Goal: Download file/media

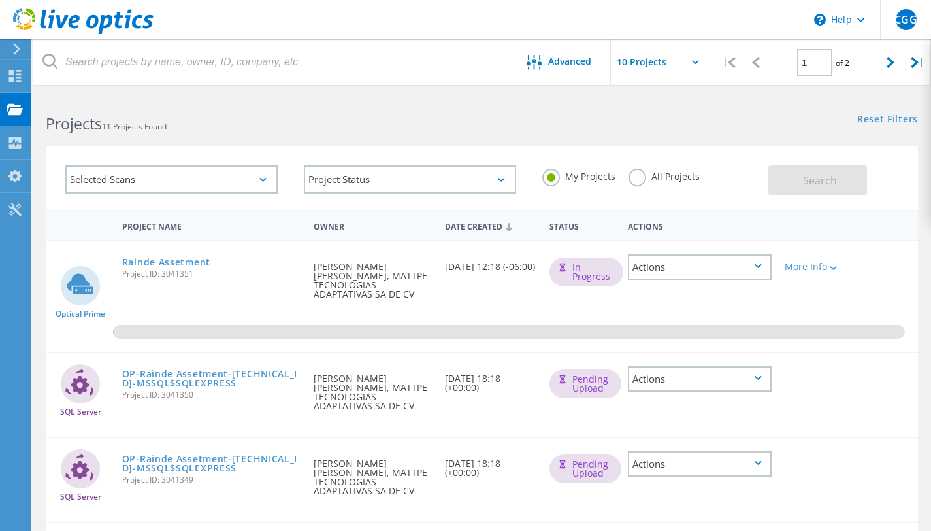
scroll to position [95, 0]
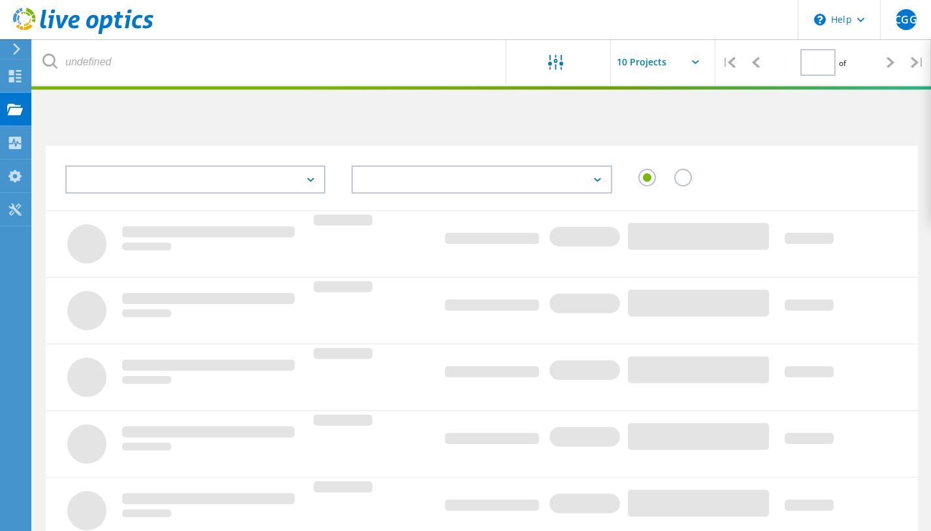
scroll to position [95, 0]
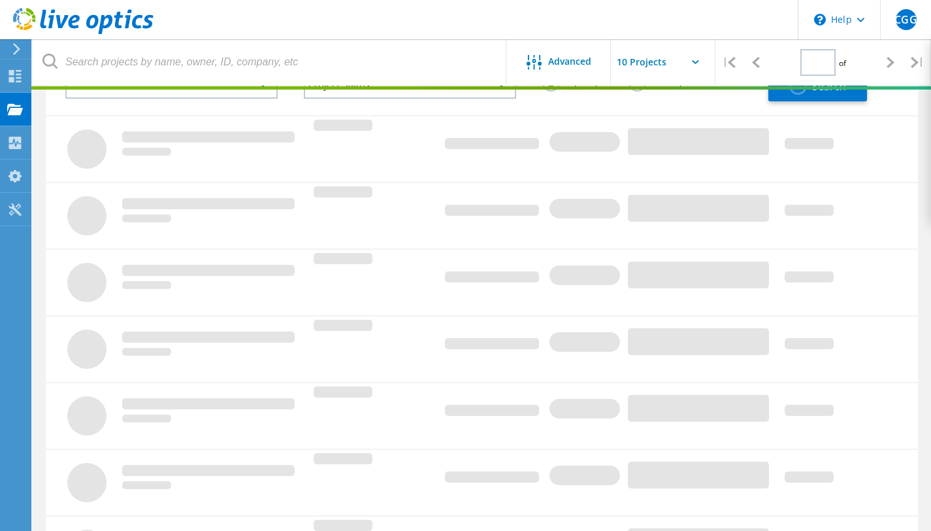
type input "1"
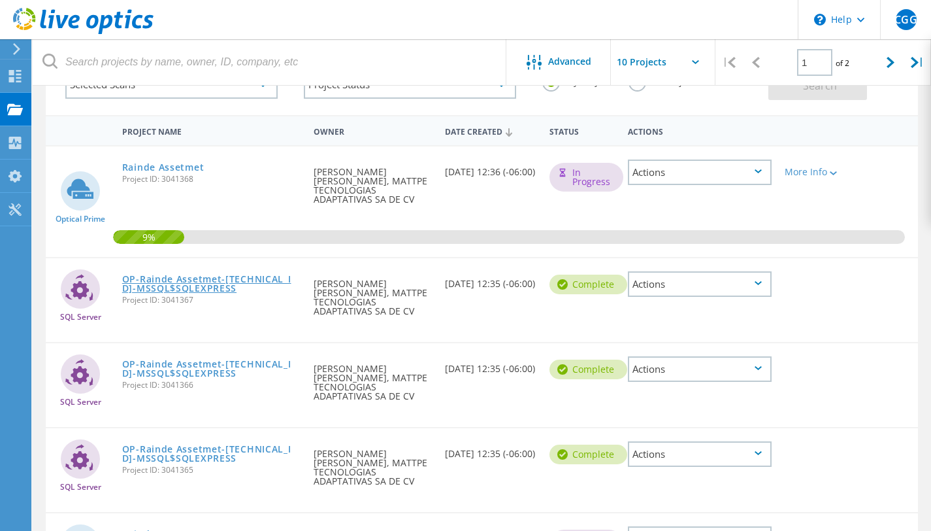
click at [200, 278] on link "OP-Rainde Assetmet-192.168.1.215-MSSQL$SQLEXPRESS" at bounding box center [211, 284] width 179 height 18
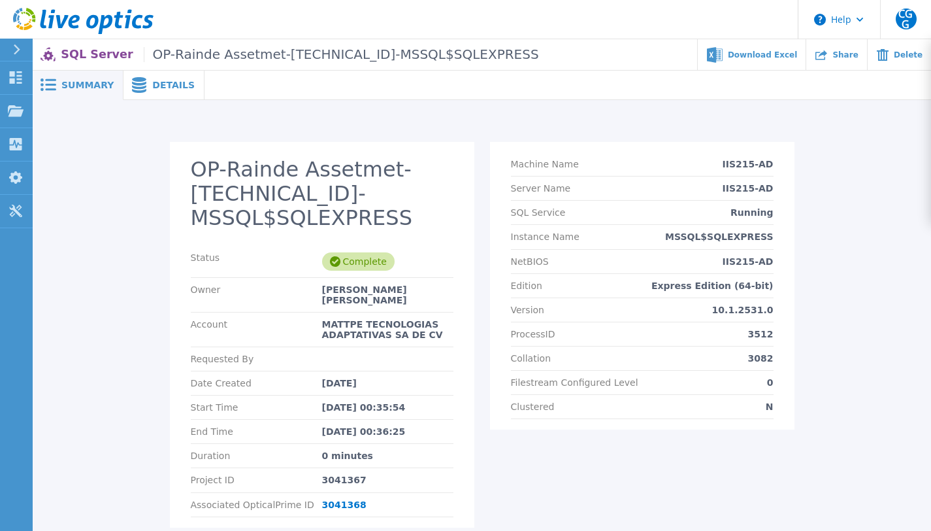
click at [176, 92] on div "Details" at bounding box center [164, 85] width 81 height 29
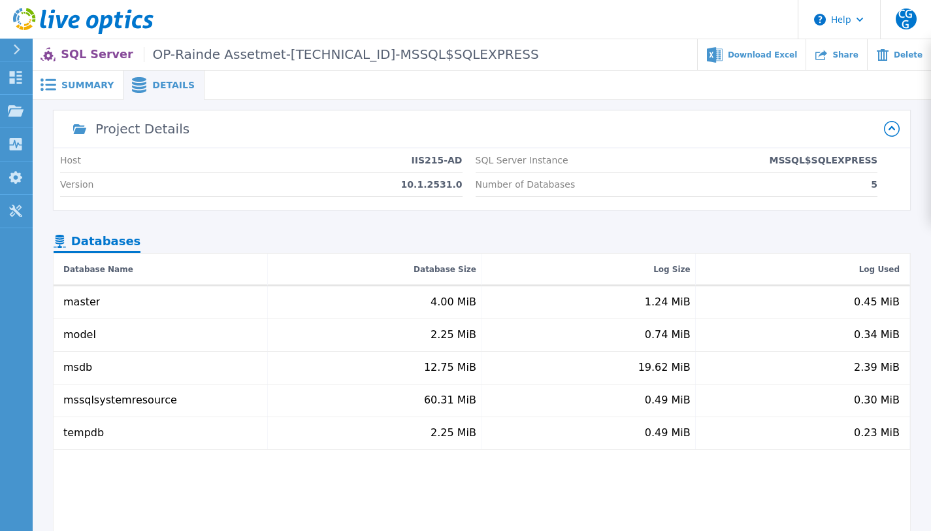
click at [79, 90] on span "Summary" at bounding box center [87, 84] width 52 height 9
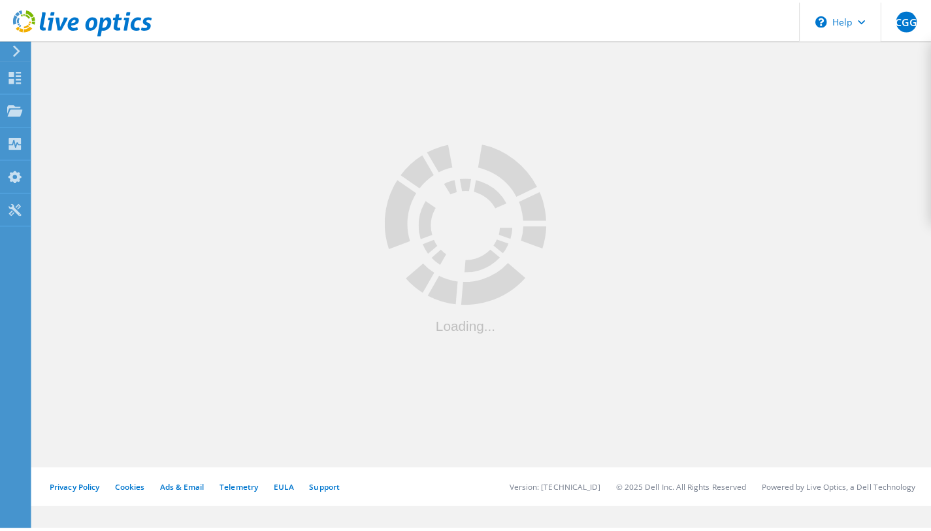
scroll to position [95, 0]
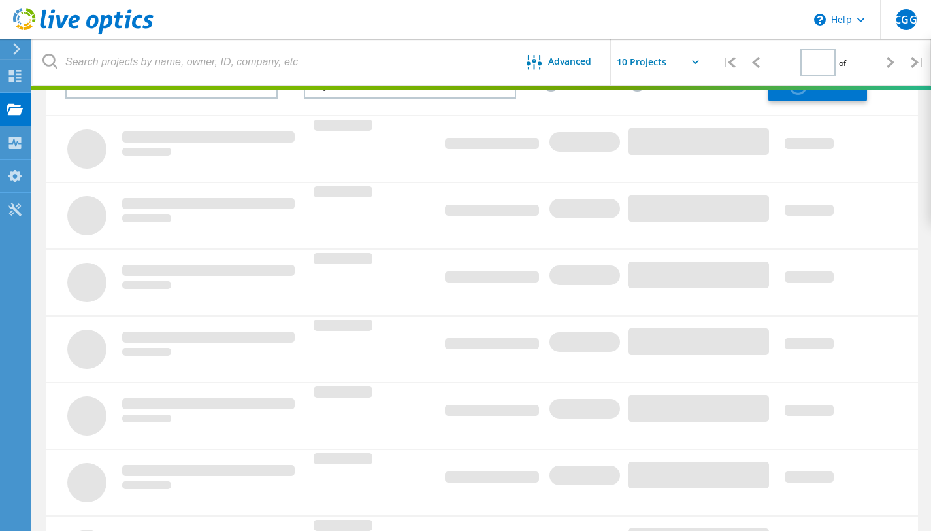
type input "1"
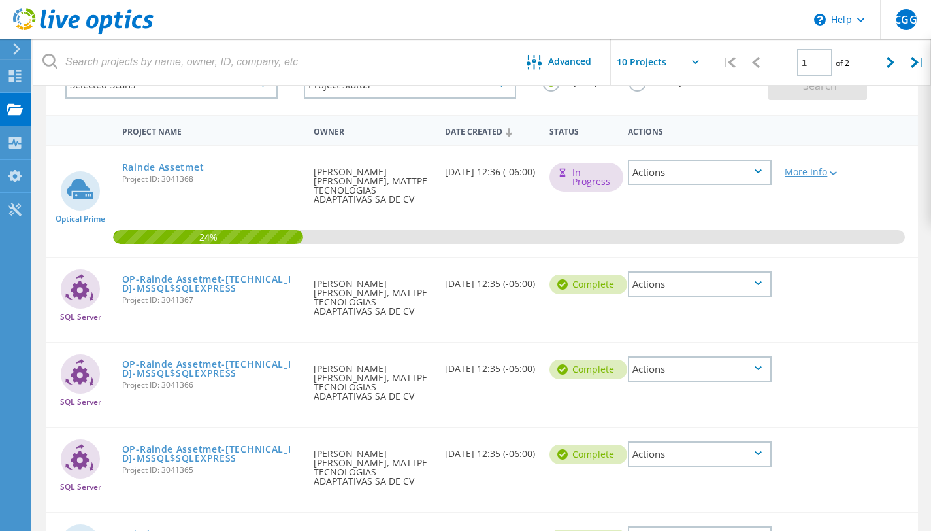
click at [833, 176] on div at bounding box center [832, 173] width 10 height 8
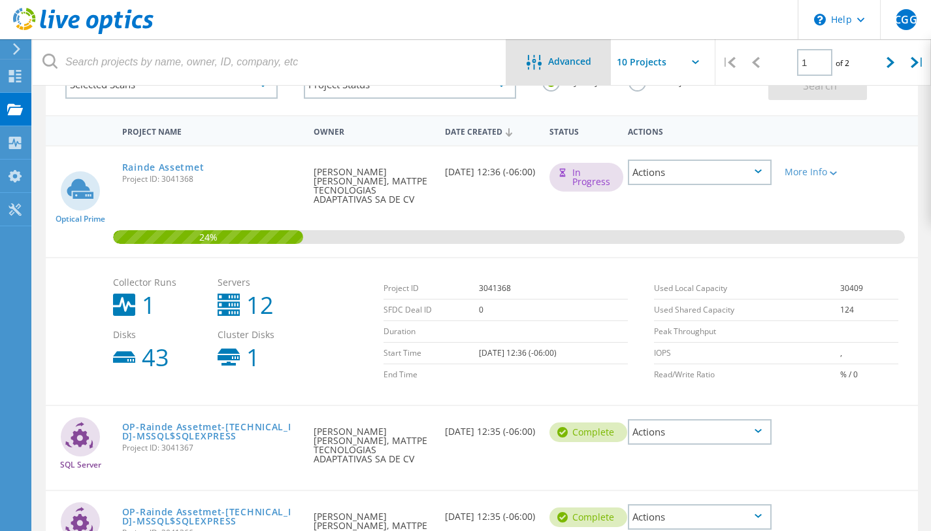
click at [561, 66] on span "Advanced" at bounding box center [569, 61] width 43 height 9
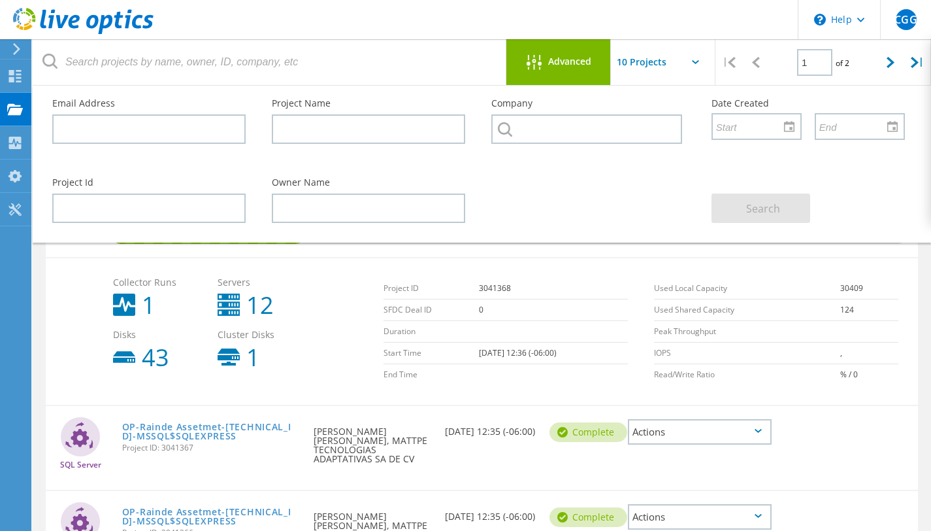
click at [894, 278] on td "30409" at bounding box center [870, 289] width 58 height 22
click at [569, 57] on span "Advanced" at bounding box center [569, 61] width 43 height 9
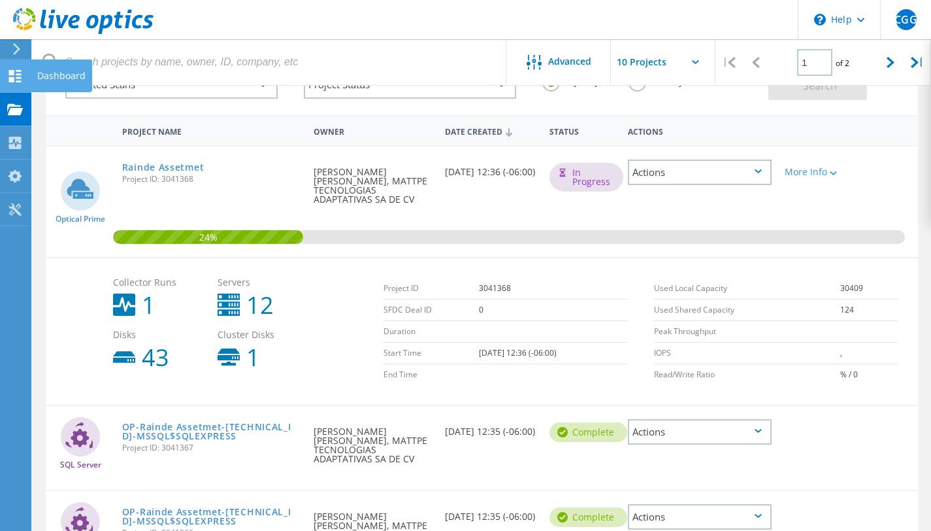
click at [73, 80] on div "Dashboard" at bounding box center [61, 75] width 48 height 9
click at [67, 74] on div "Dashboard" at bounding box center [61, 75] width 48 height 9
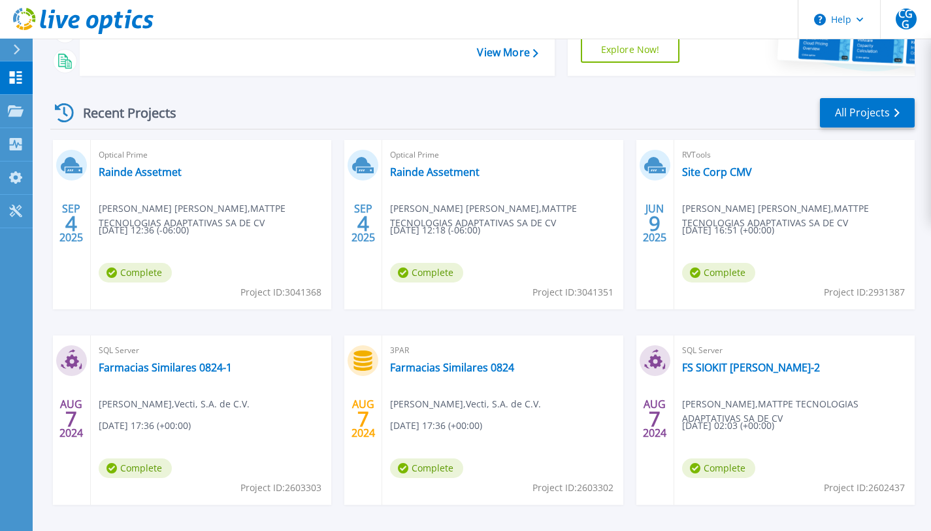
scroll to position [193, 0]
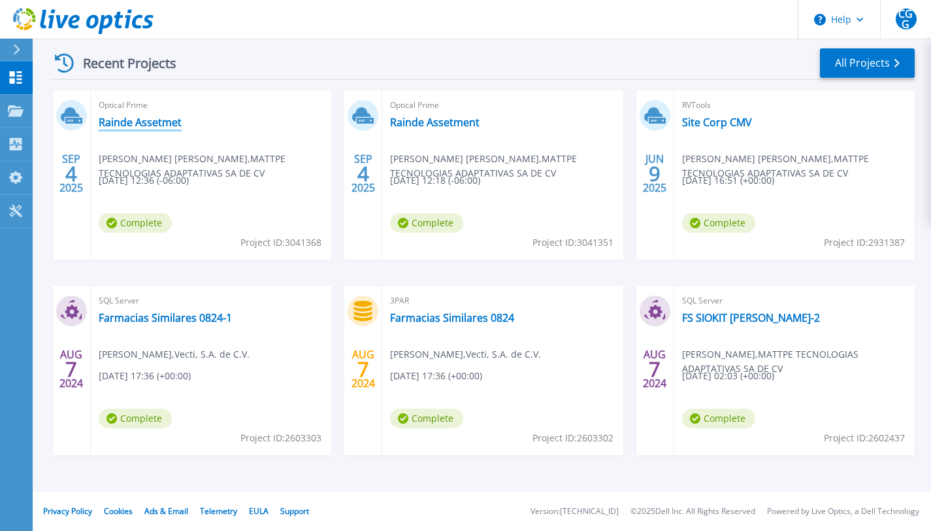
click at [120, 123] on link "Rainde Assetmet" at bounding box center [140, 122] width 83 height 13
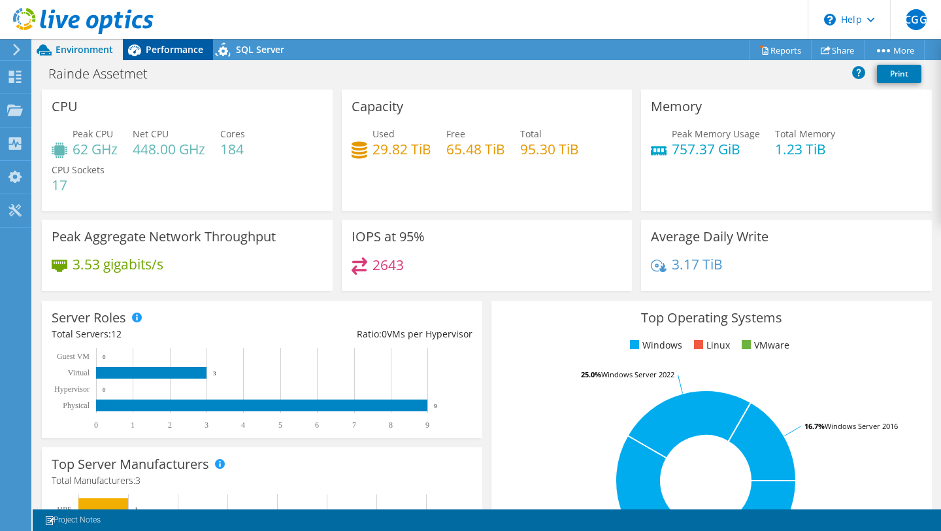
click at [160, 42] on div "Performance" at bounding box center [168, 49] width 90 height 21
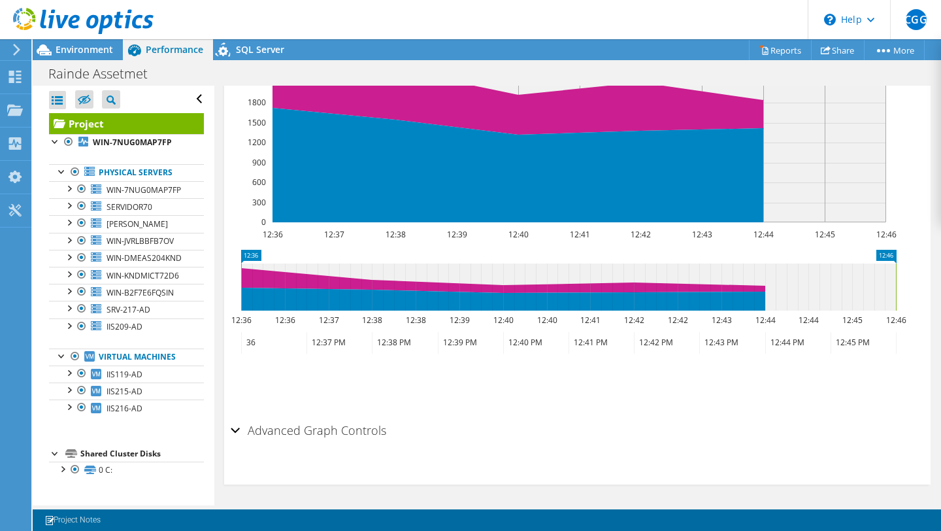
scroll to position [24, 0]
click at [254, 50] on span "SQL Server" at bounding box center [260, 49] width 48 height 12
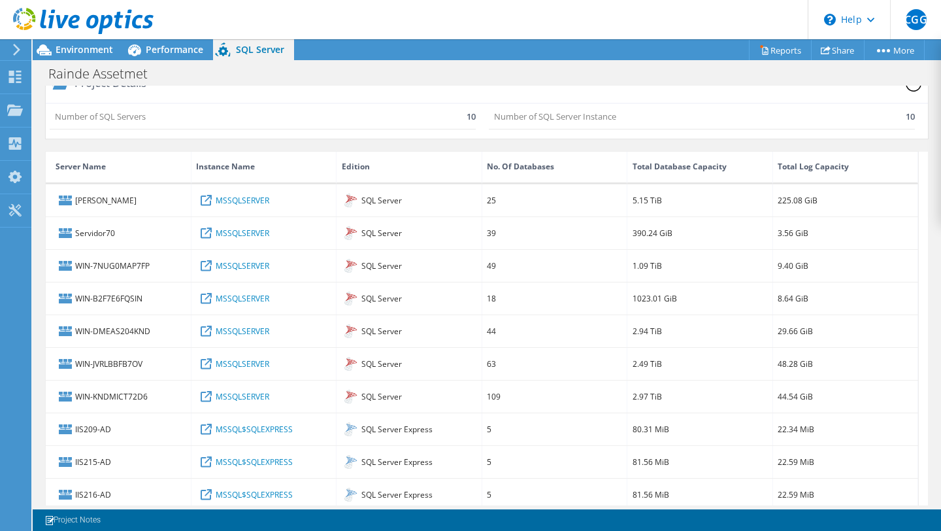
scroll to position [0, 0]
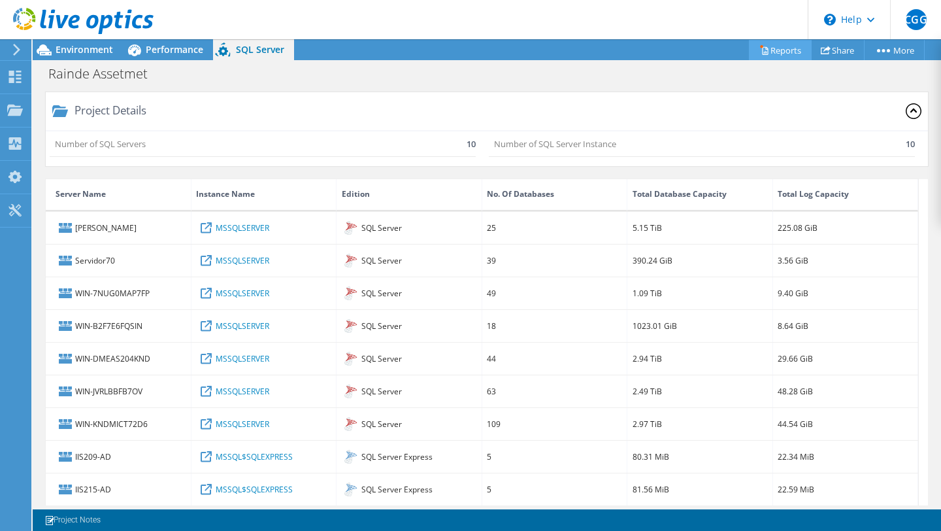
click at [774, 54] on link "Reports" at bounding box center [780, 50] width 63 height 20
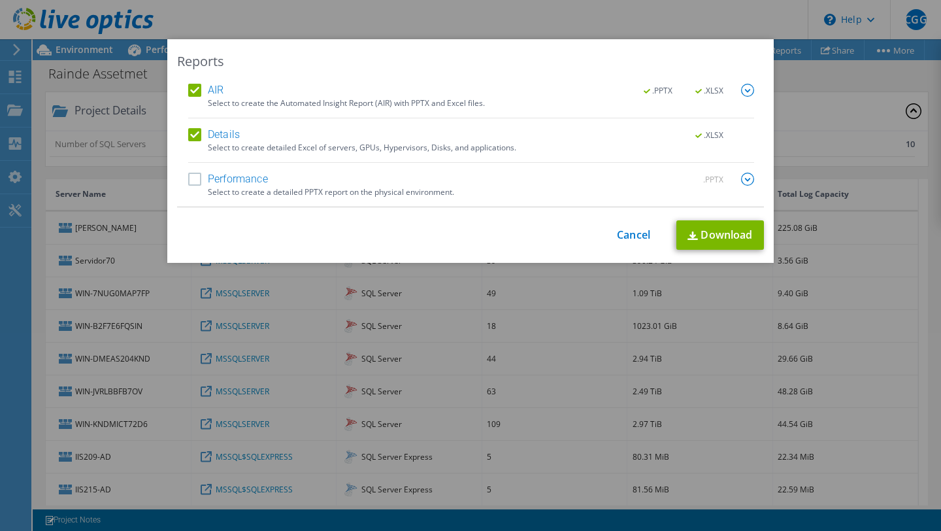
click at [188, 176] on label "Performance" at bounding box center [228, 179] width 80 height 13
click at [0, 0] on input "Performance" at bounding box center [0, 0] width 0 height 0
click at [707, 232] on link "Download" at bounding box center [720, 234] width 88 height 29
click at [627, 238] on link "Cancel" at bounding box center [633, 235] width 33 height 12
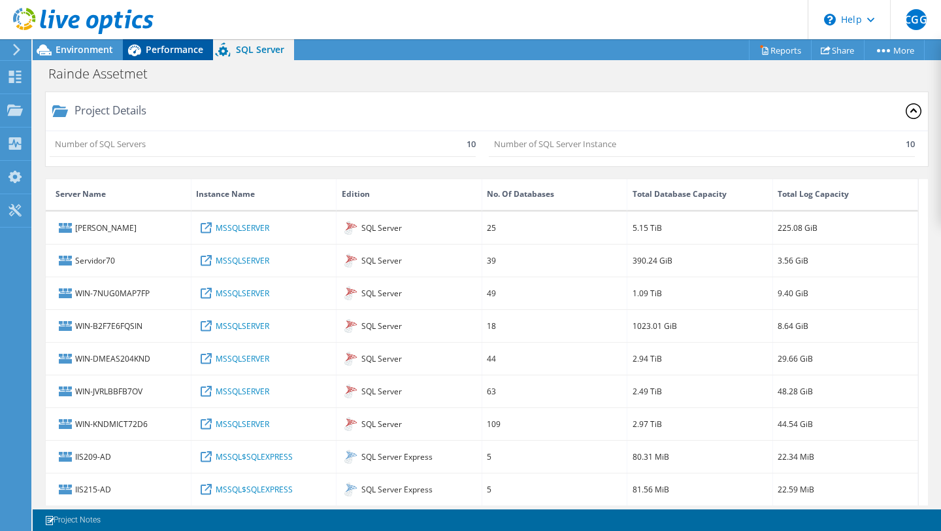
click at [164, 53] on span "Performance" at bounding box center [175, 49] width 58 height 12
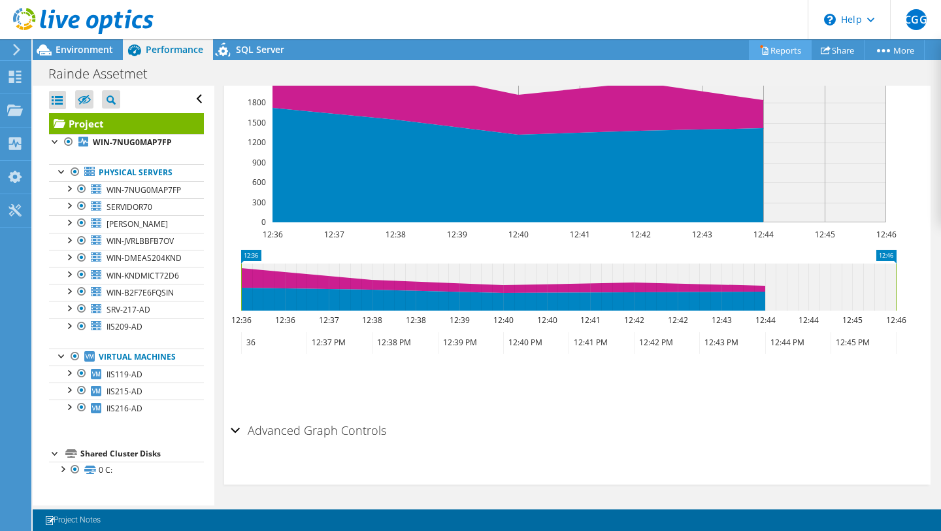
click at [784, 49] on link "Reports" at bounding box center [780, 50] width 63 height 20
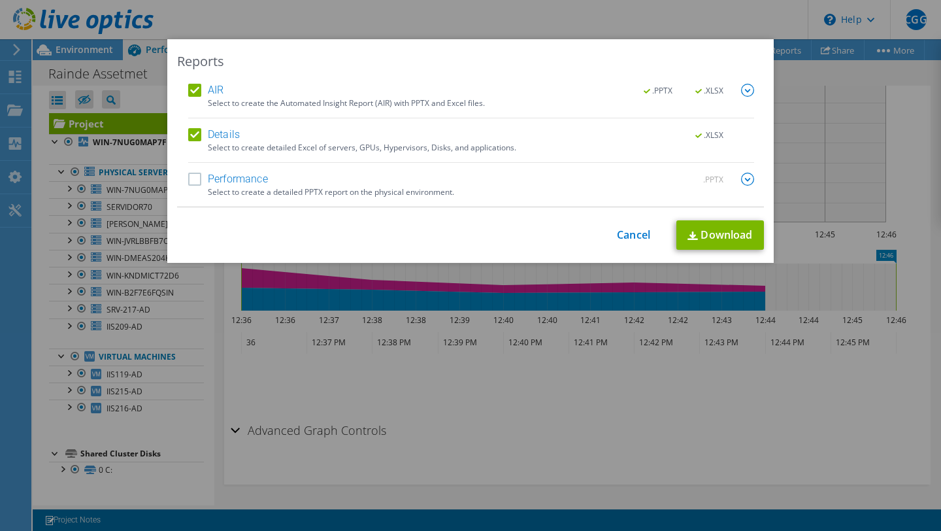
click at [741, 178] on img at bounding box center [747, 179] width 13 height 13
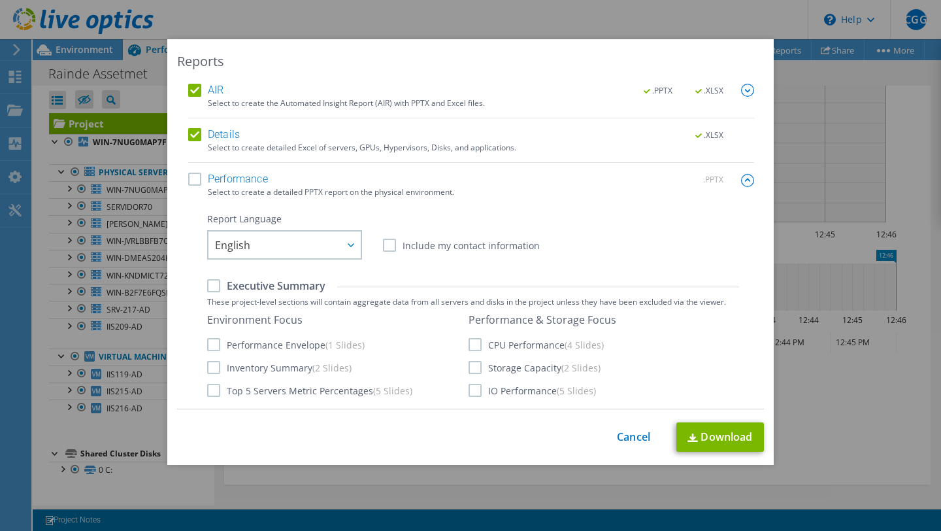
click at [195, 135] on label "Details" at bounding box center [214, 134] width 52 height 13
click at [0, 0] on input "Details" at bounding box center [0, 0] width 0 height 0
click at [190, 96] on label "AIR" at bounding box center [205, 90] width 35 height 13
click at [0, 0] on input "AIR" at bounding box center [0, 0] width 0 height 0
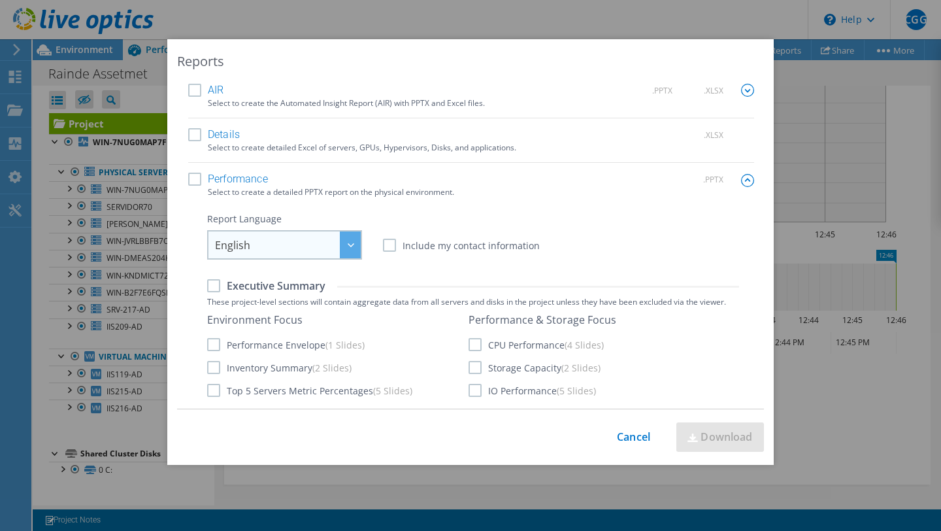
click at [342, 247] on div at bounding box center [350, 244] width 21 height 27
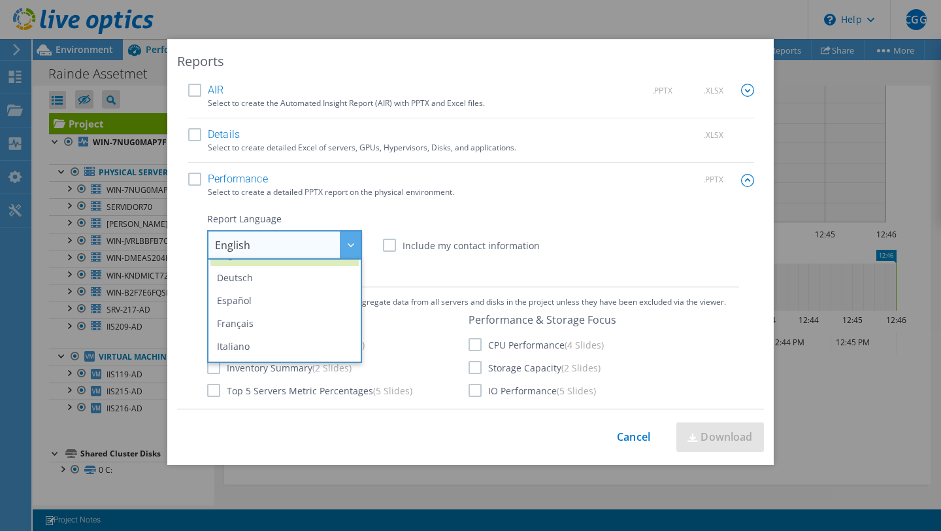
scroll to position [18, 0]
click at [310, 307] on li "Español" at bounding box center [284, 301] width 148 height 23
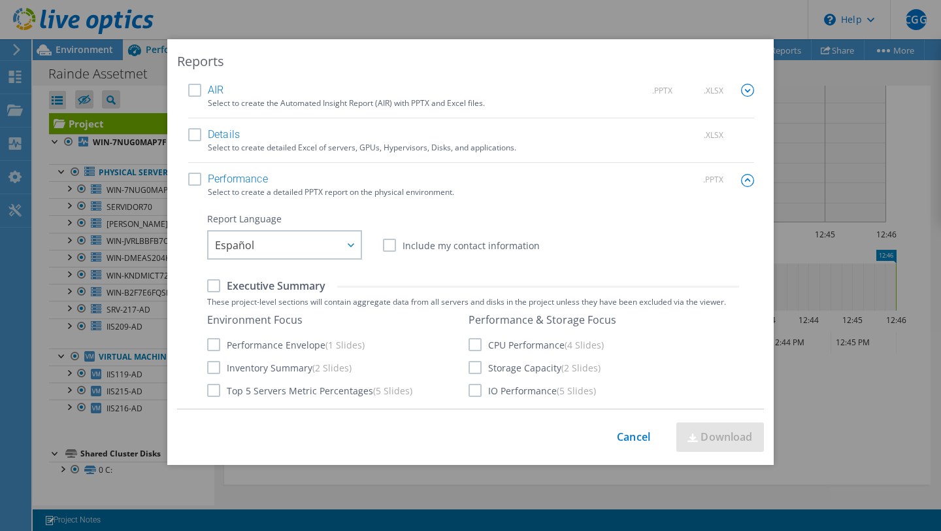
click at [210, 292] on label "Executive Summary" at bounding box center [266, 285] width 118 height 14
click at [0, 0] on input "Executive Summary" at bounding box center [0, 0] width 0 height 0
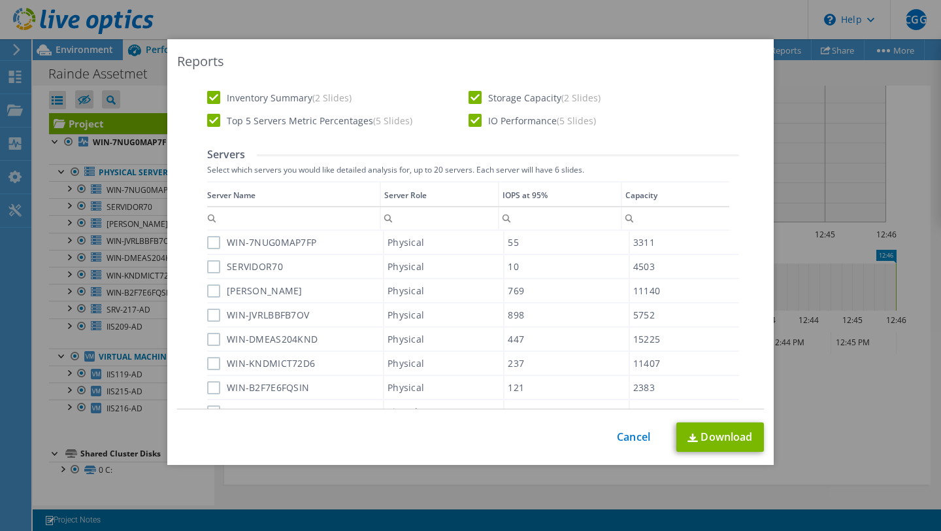
scroll to position [205, 0]
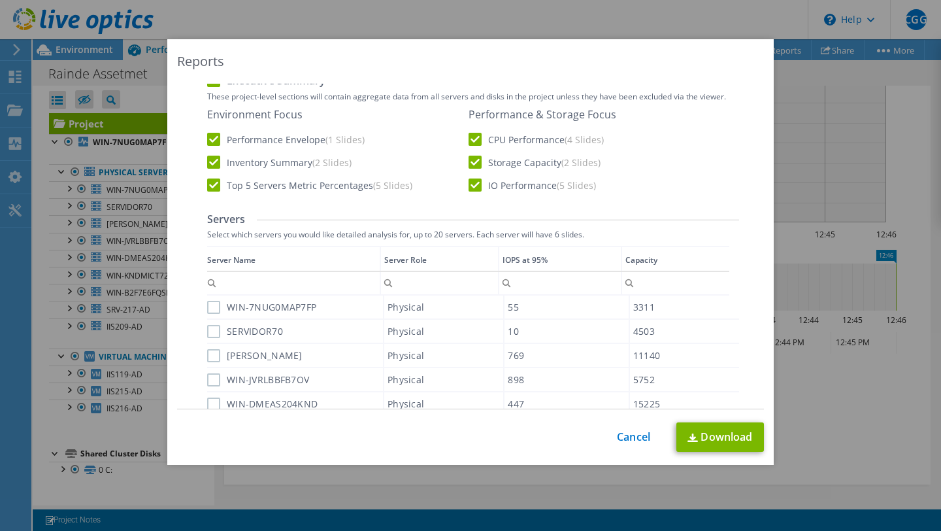
click at [207, 305] on label "WIN-7NUG0MAP7FP" at bounding box center [261, 307] width 109 height 13
click at [0, 0] on input "WIN-7NUG0MAP7FP" at bounding box center [0, 0] width 0 height 0
click at [209, 333] on label "SERVIDOR70" at bounding box center [245, 331] width 76 height 13
click at [0, 0] on input "SERVIDOR70" at bounding box center [0, 0] width 0 height 0
click at [210, 359] on label "[PERSON_NAME]" at bounding box center [254, 355] width 95 height 13
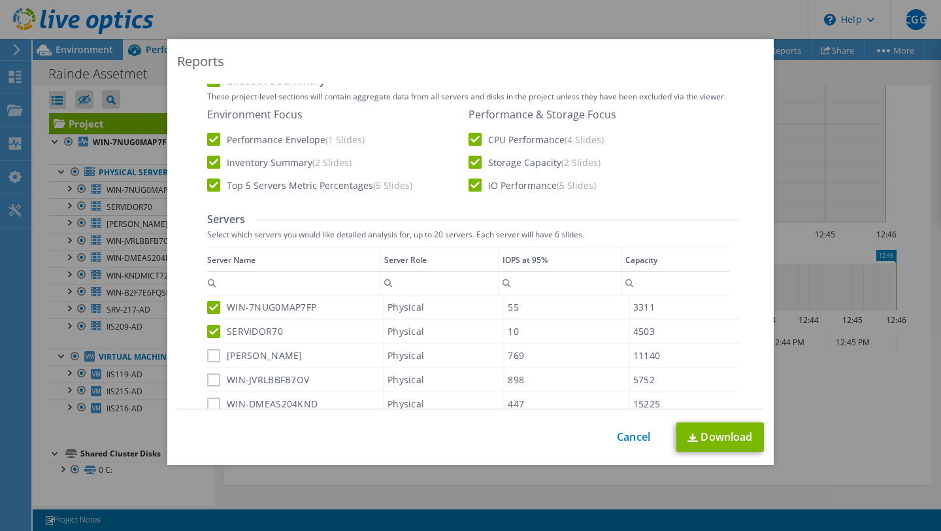
click at [0, 0] on input "[PERSON_NAME]" at bounding box center [0, 0] width 0 height 0
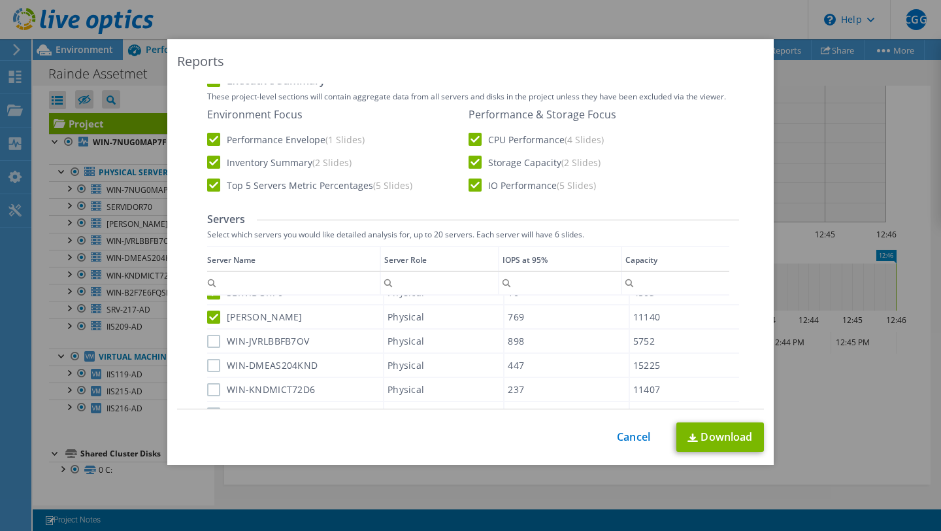
scroll to position [53, 0]
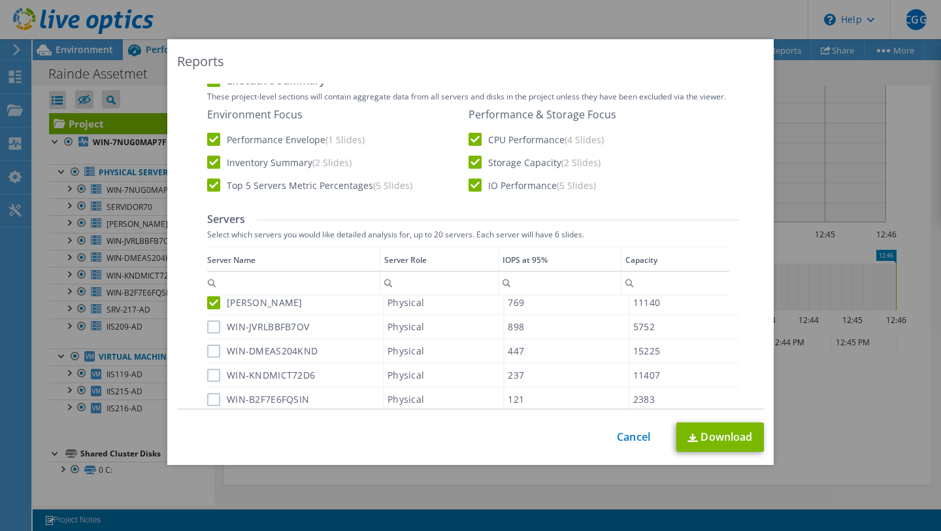
click at [209, 326] on label "WIN-JVRLBBFB7OV" at bounding box center [258, 326] width 102 height 13
click at [0, 0] on input "WIN-JVRLBBFB7OV" at bounding box center [0, 0] width 0 height 0
drag, startPoint x: 207, startPoint y: 350, endPoint x: 209, endPoint y: 358, distance: 8.1
click at [207, 350] on label "WIN-DMEAS204KND" at bounding box center [262, 350] width 110 height 13
click at [0, 0] on input "WIN-DMEAS204KND" at bounding box center [0, 0] width 0 height 0
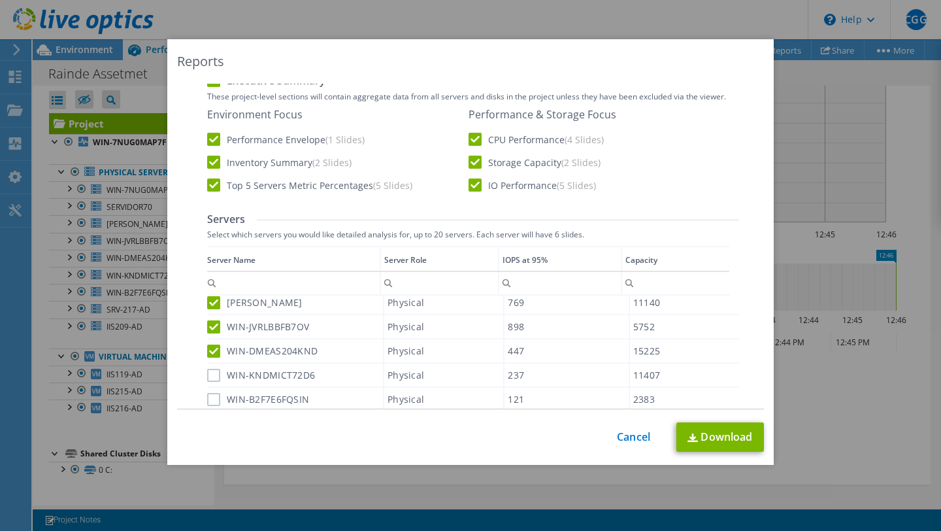
click at [209, 379] on label "WIN-KNDMICT72D6" at bounding box center [261, 375] width 108 height 13
click at [0, 0] on input "WIN-KNDMICT72D6" at bounding box center [0, 0] width 0 height 0
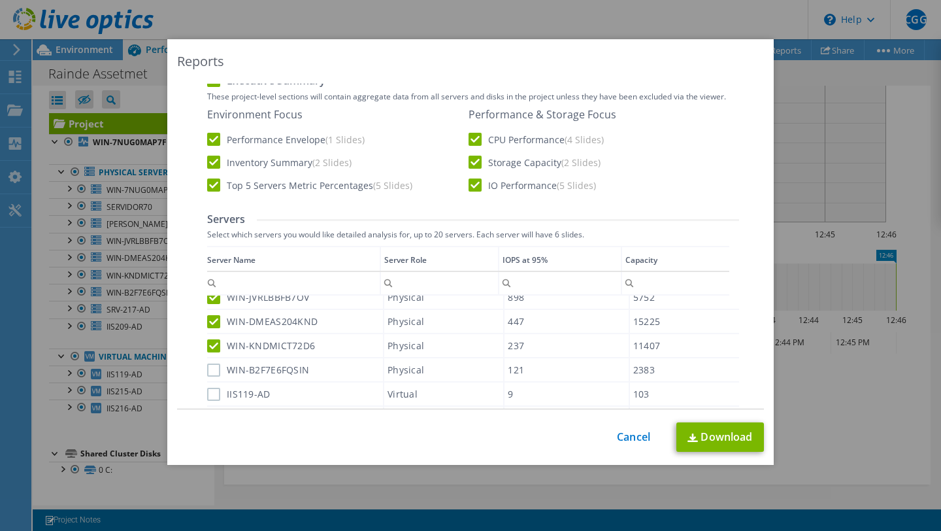
click at [212, 367] on label "WIN-B2F7E6FQSIN" at bounding box center [258, 369] width 102 height 13
click at [0, 0] on input "WIN-B2F7E6FQSIN" at bounding box center [0, 0] width 0 height 0
click at [213, 393] on label "IIS119-AD" at bounding box center [238, 394] width 63 height 13
click at [0, 0] on input "IIS119-AD" at bounding box center [0, 0] width 0 height 0
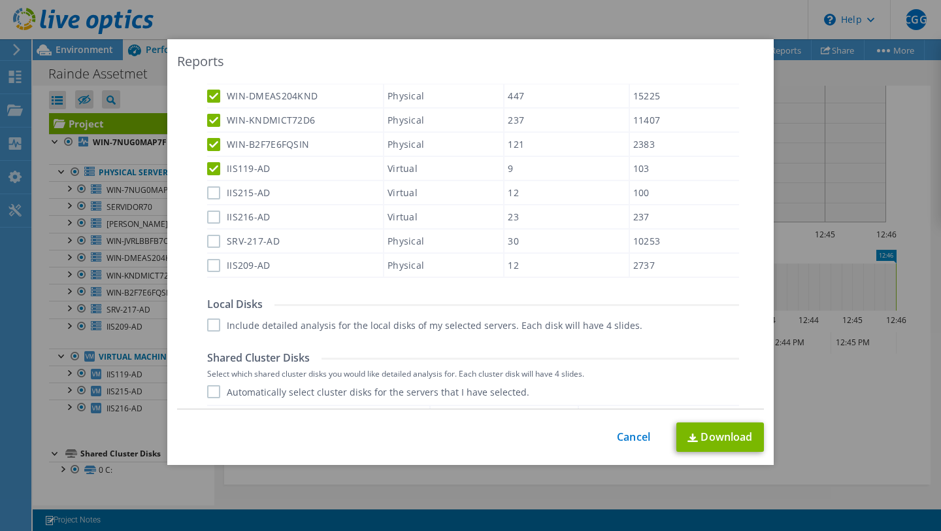
scroll to position [435, 0]
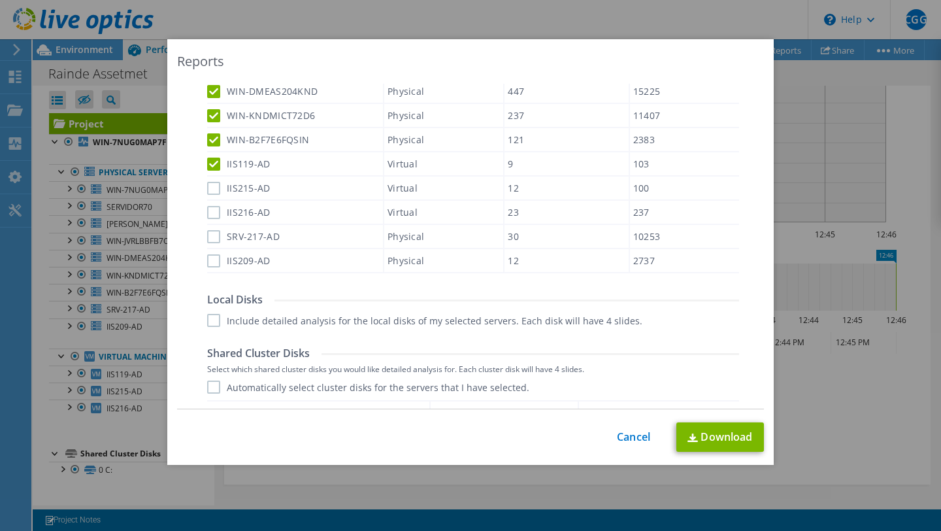
click at [212, 186] on label "IIS215-AD" at bounding box center [238, 188] width 63 height 13
click at [0, 0] on input "IIS215-AD" at bounding box center [0, 0] width 0 height 0
click at [207, 212] on label "IIS216-AD" at bounding box center [238, 212] width 63 height 13
click at [0, 0] on input "IIS216-AD" at bounding box center [0, 0] width 0 height 0
click at [208, 231] on label "SRV-217-AD" at bounding box center [243, 236] width 73 height 13
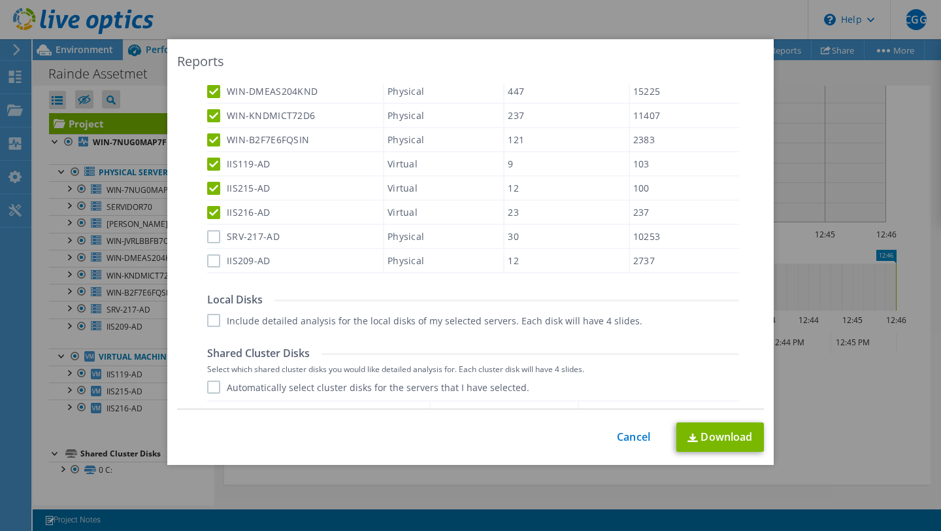
click at [0, 0] on input "SRV-217-AD" at bounding box center [0, 0] width 0 height 0
click at [212, 260] on label "IIS209-AD" at bounding box center [238, 260] width 63 height 13
click at [0, 0] on input "IIS209-AD" at bounding box center [0, 0] width 0 height 0
click at [207, 382] on label "Automatically select cluster disks for the servers that I have selected." at bounding box center [368, 386] width 322 height 13
click at [0, 0] on input "Automatically select cluster disks for the servers that I have selected." at bounding box center [0, 0] width 0 height 0
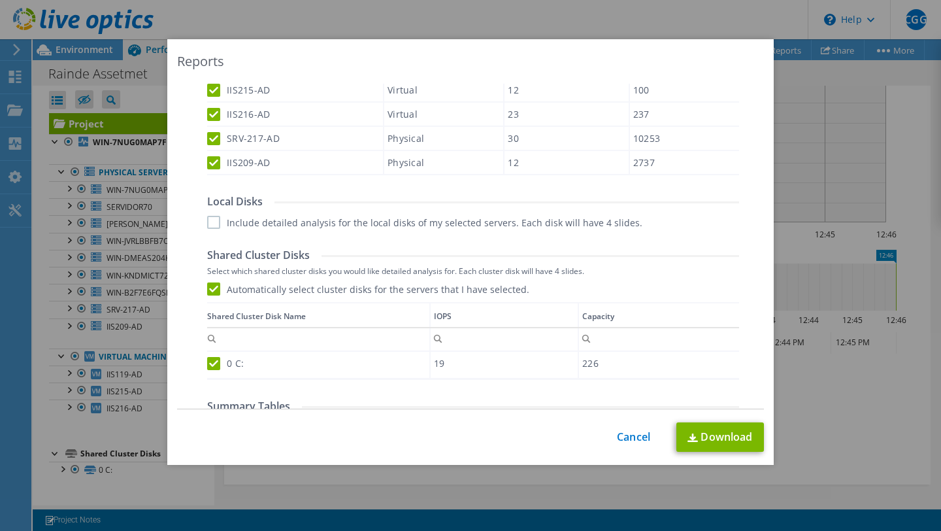
scroll to position [626, 0]
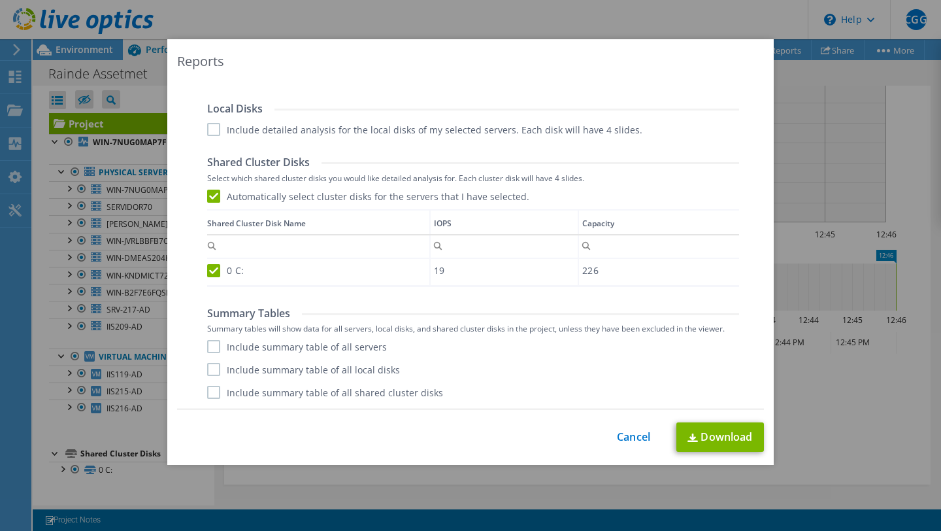
click at [209, 130] on label "Include detailed analysis for the local disks of my selected servers. Each disk…" at bounding box center [424, 129] width 435 height 13
click at [0, 0] on input "Include detailed analysis for the local disks of my selected servers. Each disk…" at bounding box center [0, 0] width 0 height 0
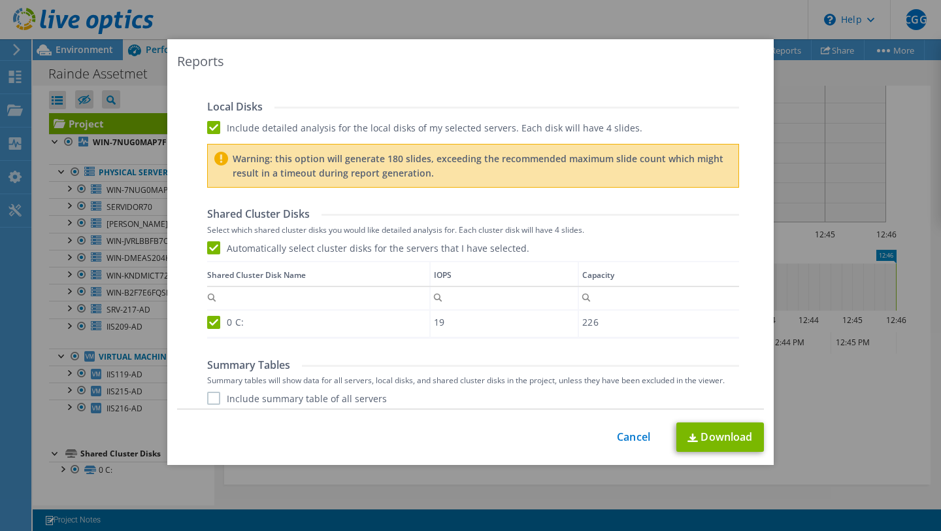
scroll to position [629, 0]
click at [210, 125] on label "Include detailed analysis for the local disks of my selected servers. Each disk…" at bounding box center [424, 126] width 435 height 13
click at [0, 0] on input "Include detailed analysis for the local disks of my selected servers. Each disk…" at bounding box center [0, 0] width 0 height 0
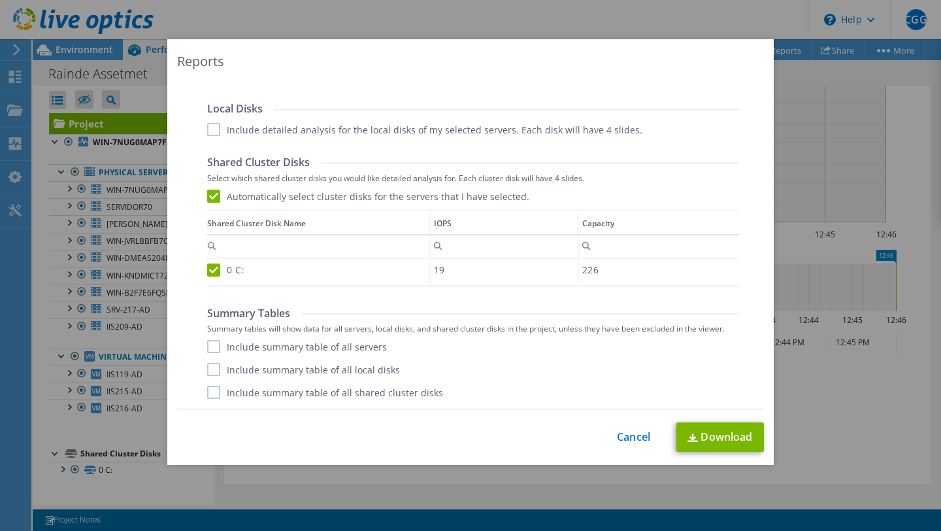
scroll to position [10, 0]
click at [209, 350] on label "Include summary table of all servers" at bounding box center [297, 346] width 180 height 13
click at [0, 0] on input "Include summary table of all servers" at bounding box center [0, 0] width 0 height 0
drag, startPoint x: 212, startPoint y: 372, endPoint x: 210, endPoint y: 389, distance: 17.1
click at [211, 372] on label "Include summary table of all local disks" at bounding box center [303, 369] width 193 height 13
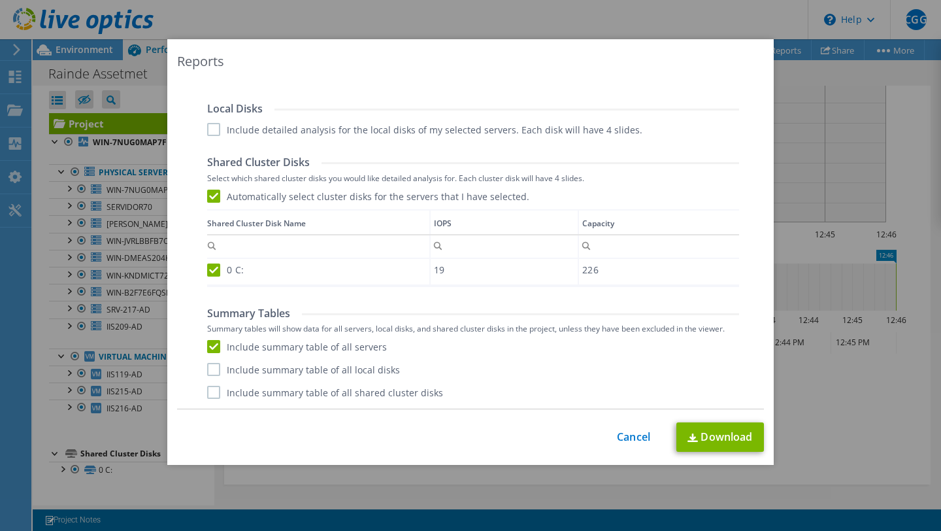
click at [0, 0] on input "Include summary table of all local disks" at bounding box center [0, 0] width 0 height 0
click at [210, 390] on label "Include summary table of all shared cluster disks" at bounding box center [325, 392] width 236 height 13
click at [0, 0] on input "Include summary table of all shared cluster disks" at bounding box center [0, 0] width 0 height 0
click at [709, 448] on link "Download" at bounding box center [720, 436] width 88 height 29
click at [635, 438] on link "Cancel" at bounding box center [633, 437] width 33 height 12
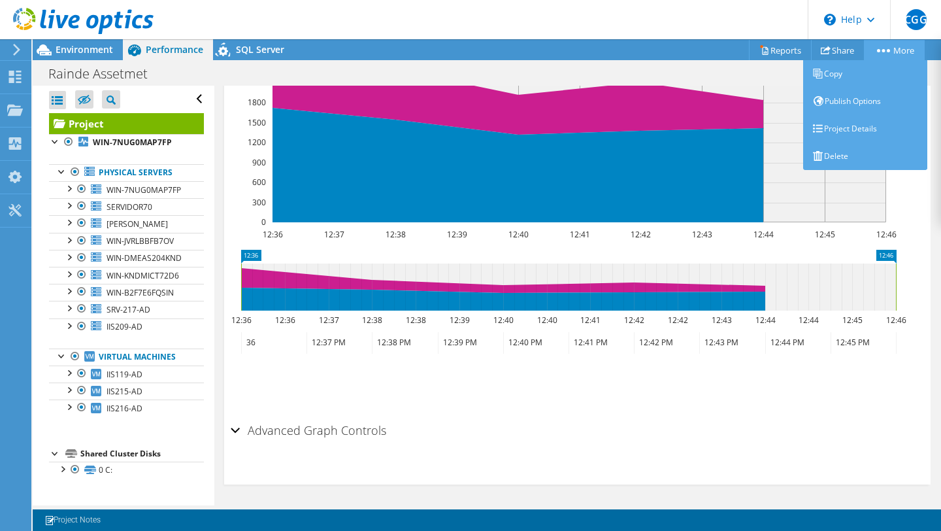
click at [890, 51] on link "More" at bounding box center [894, 50] width 61 height 20
click at [858, 106] on link "Publish Options" at bounding box center [865, 101] width 124 height 27
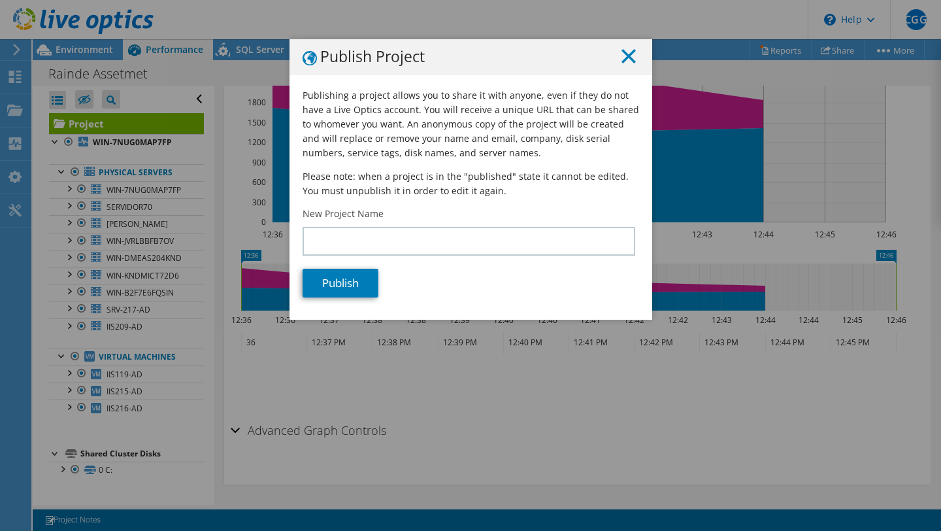
click at [623, 51] on icon at bounding box center [629, 56] width 14 height 14
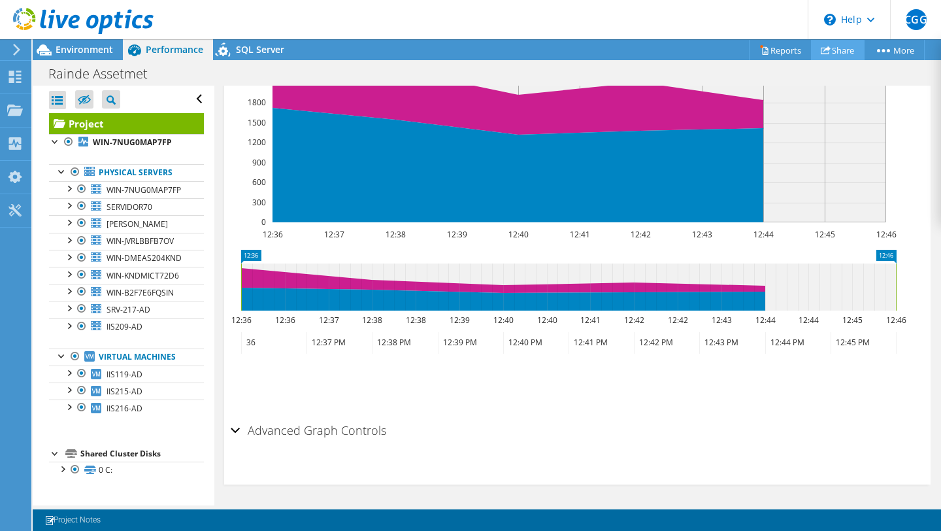
click at [831, 53] on link "Share" at bounding box center [838, 50] width 54 height 20
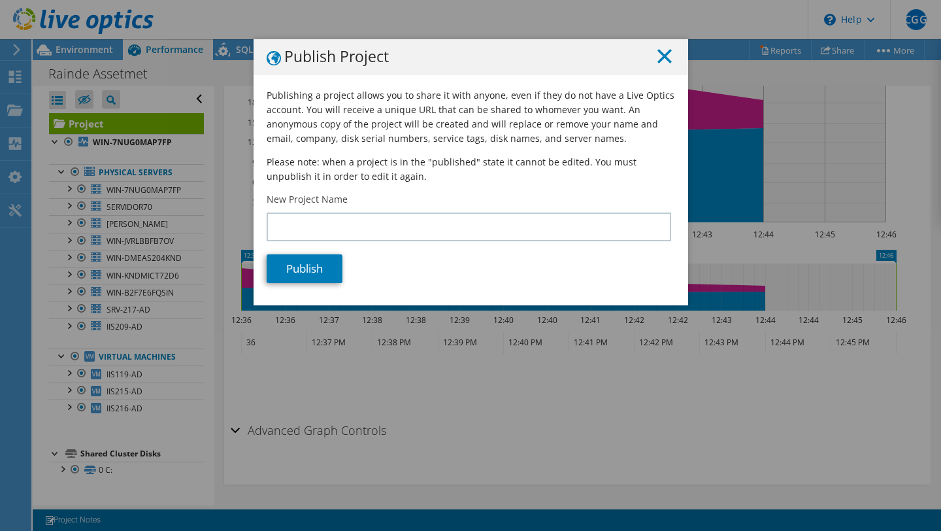
click at [659, 62] on icon at bounding box center [665, 56] width 14 height 14
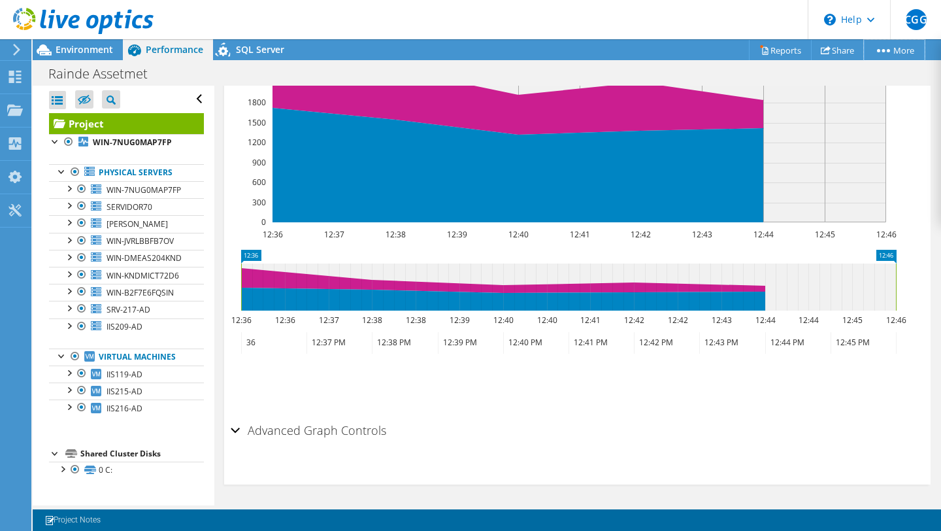
click at [874, 54] on link "More" at bounding box center [894, 50] width 61 height 20
click at [726, 18] on header "CGG End User [PERSON_NAME] Gonzalez [EMAIL_ADDRESS][PERSON_NAME][DOMAIN_NAME] M…" at bounding box center [470, 19] width 941 height 39
click at [768, 57] on link "Reports" at bounding box center [780, 50] width 63 height 20
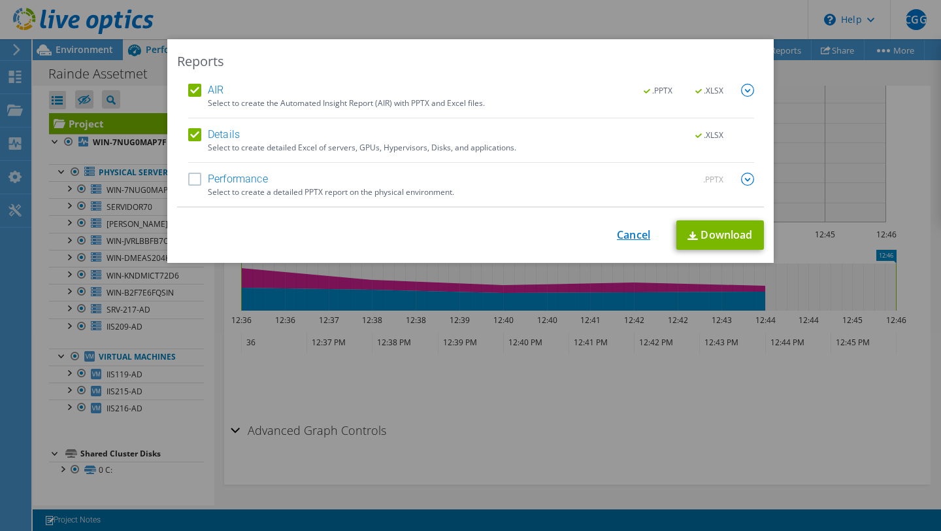
click at [632, 241] on link "Cancel" at bounding box center [633, 235] width 33 height 12
